Goal: Information Seeking & Learning: Learn about a topic

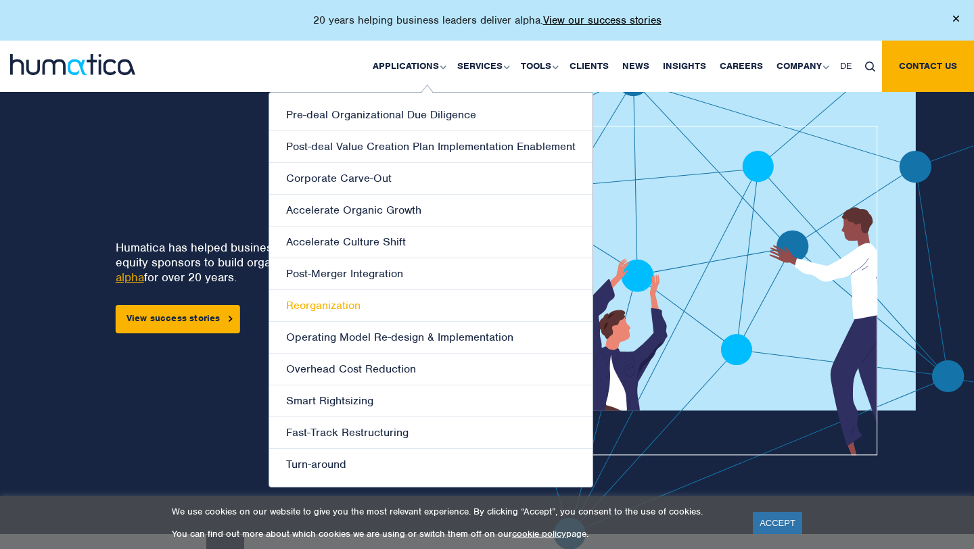
scroll to position [22, 0]
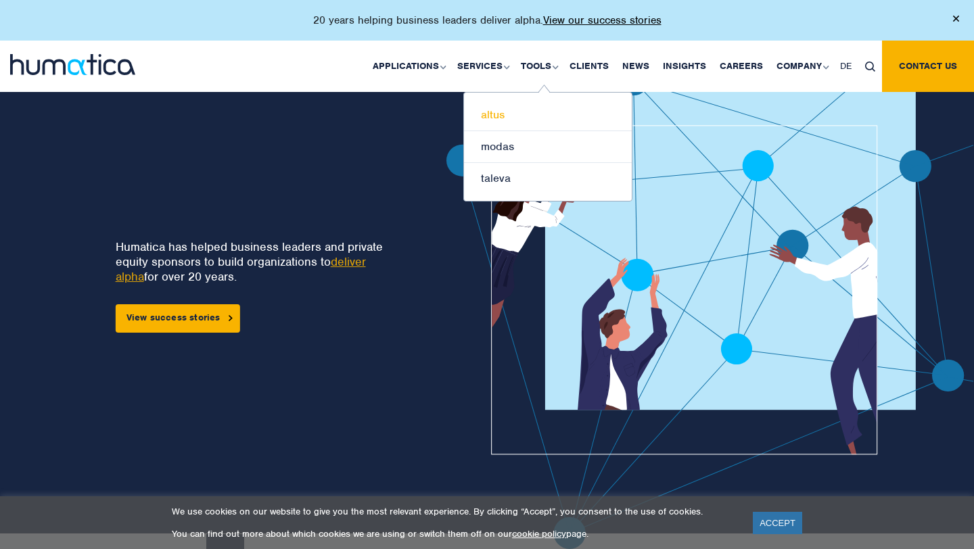
click at [531, 110] on link "altus" at bounding box center [548, 115] width 168 height 32
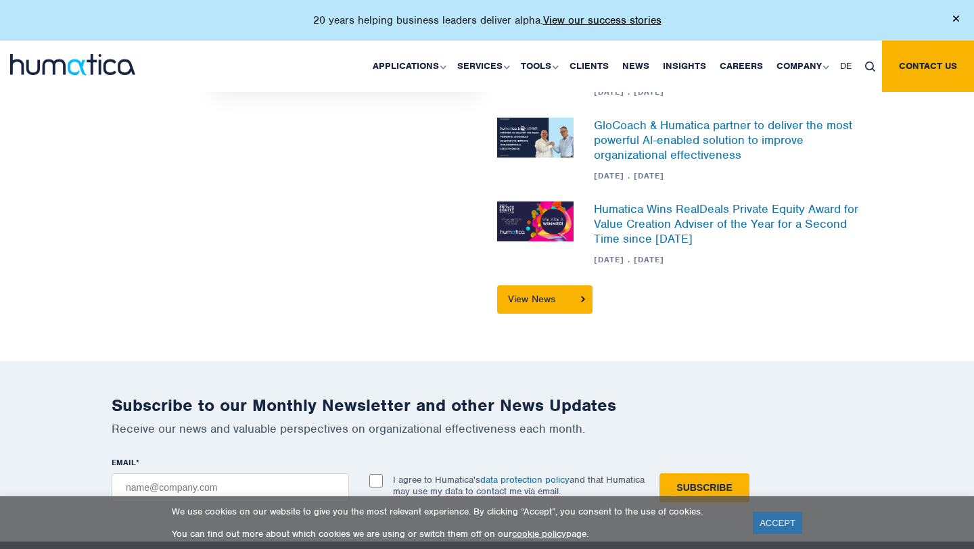
scroll to position [1984, 0]
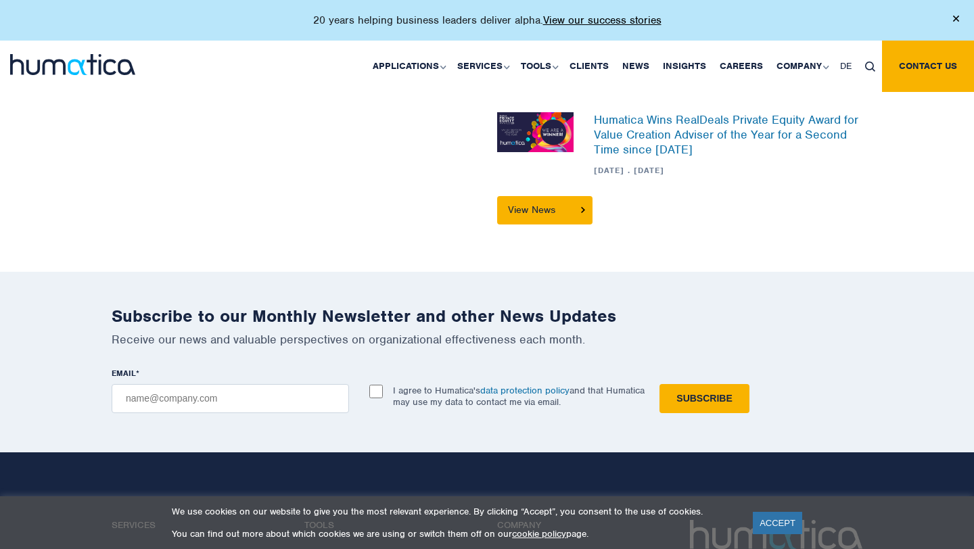
click at [872, 62] on img at bounding box center [870, 67] width 10 height 10
click at [873, 106] on input "text" at bounding box center [890, 115] width 156 height 35
type input "music"
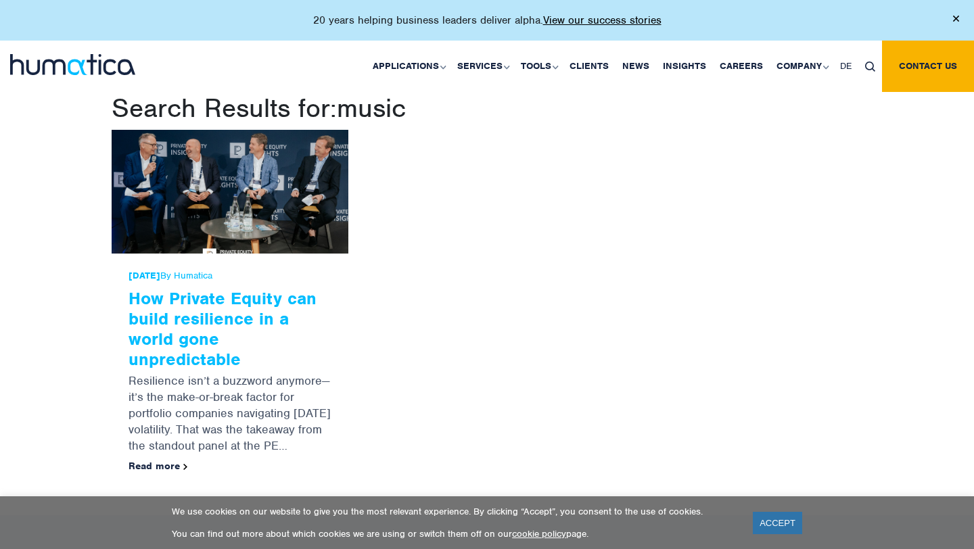
click at [181, 332] on link "How Private Equity can build resilience in a world gone unpredictable" at bounding box center [223, 329] width 188 height 83
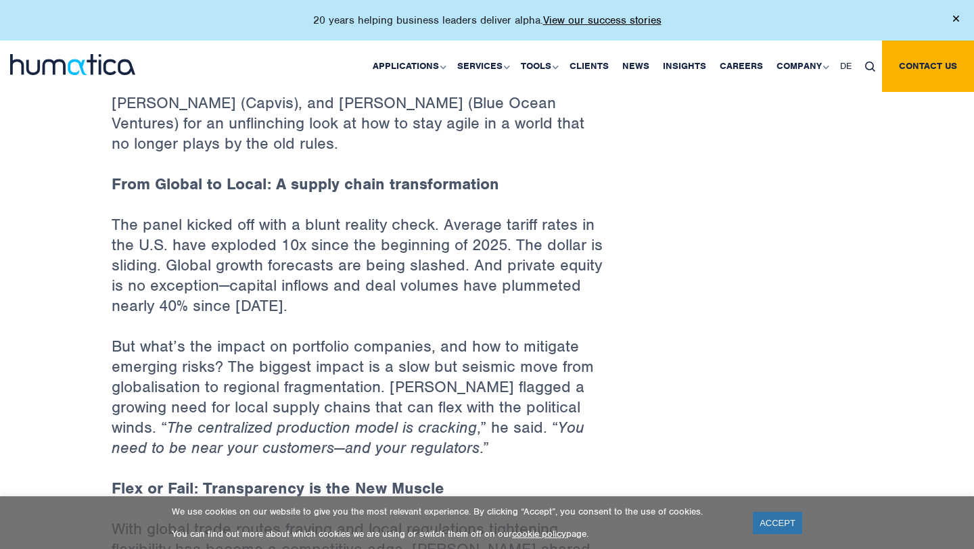
scroll to position [1684, 0]
